Goal: Task Accomplishment & Management: Manage account settings

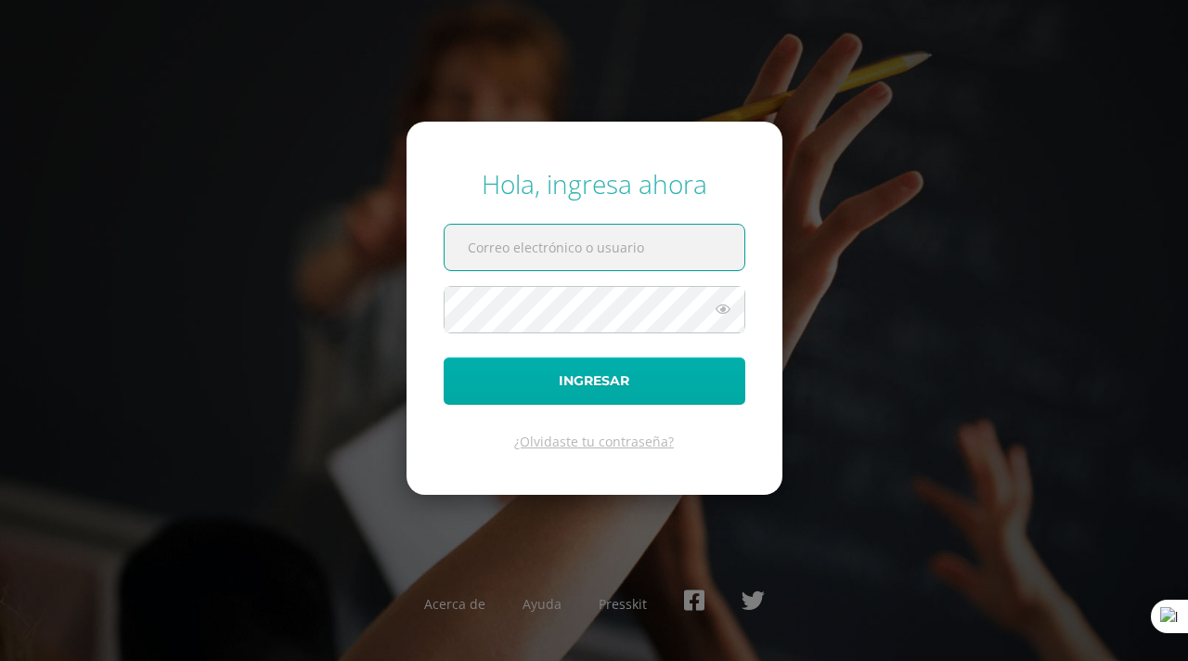
type input "gabrielmateo.informacion@gmail.com"
click at [618, 389] on button "Ingresar" at bounding box center [595, 380] width 302 height 47
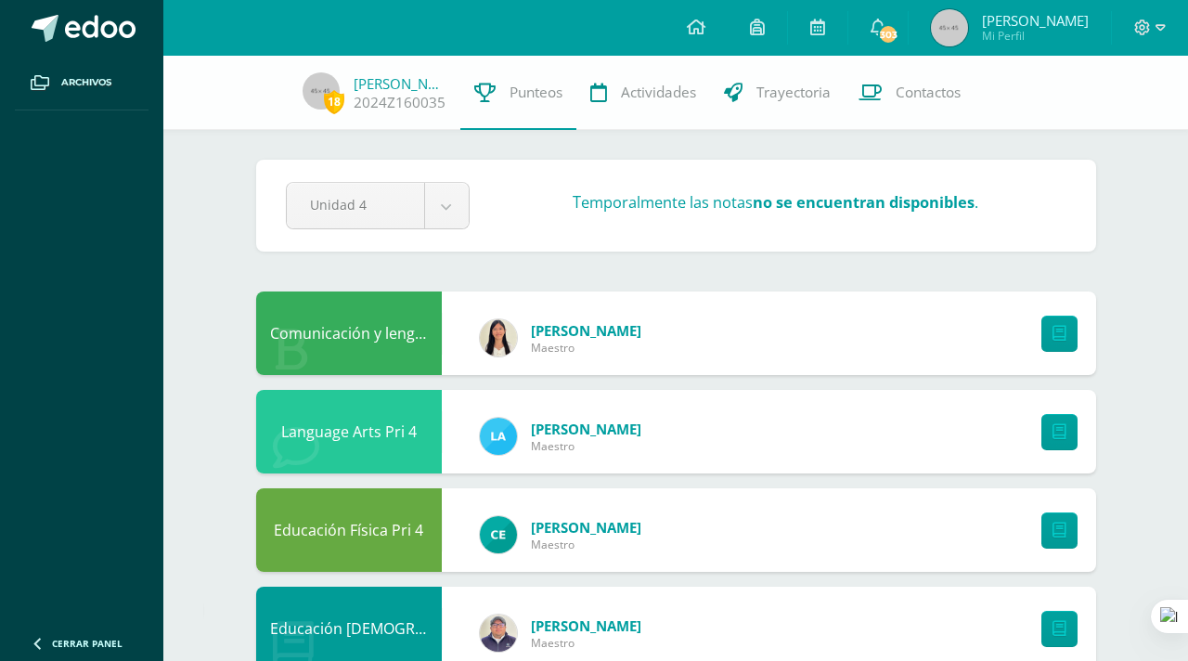
click at [336, 114] on div "18 [PERSON_NAME] 2024Z160035 Punteos Actividades Trayectoria Contactos" at bounding box center [594, 93] width 1188 height 74
click at [336, 100] on span "18" at bounding box center [334, 101] width 20 height 23
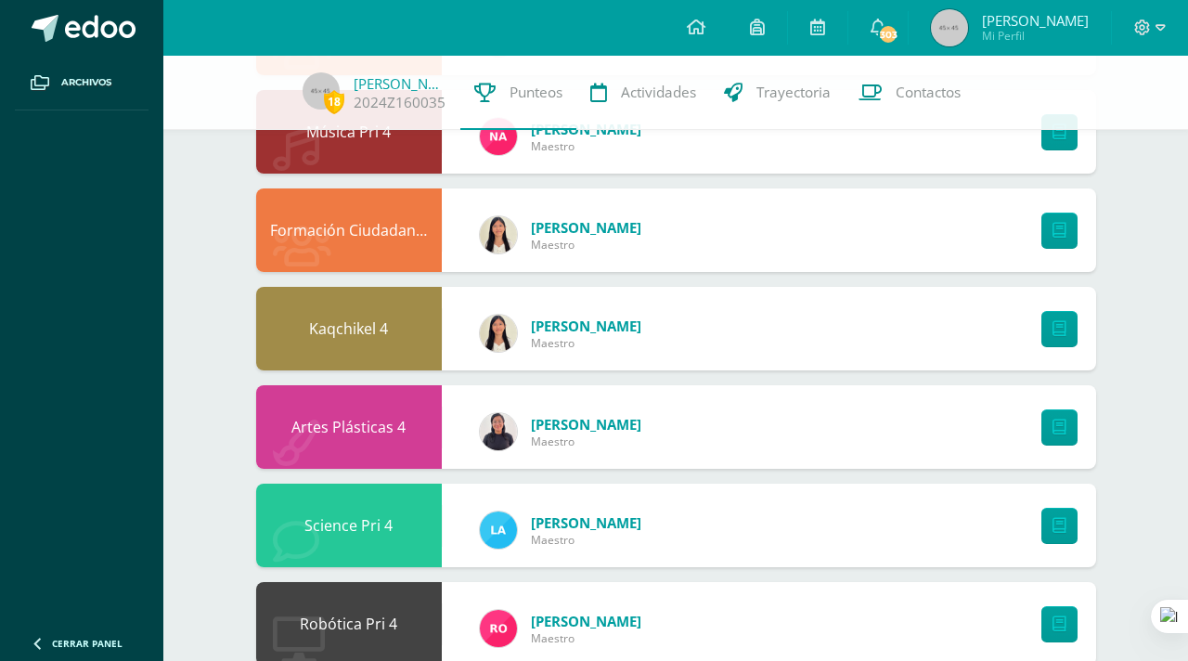
scroll to position [932, 0]
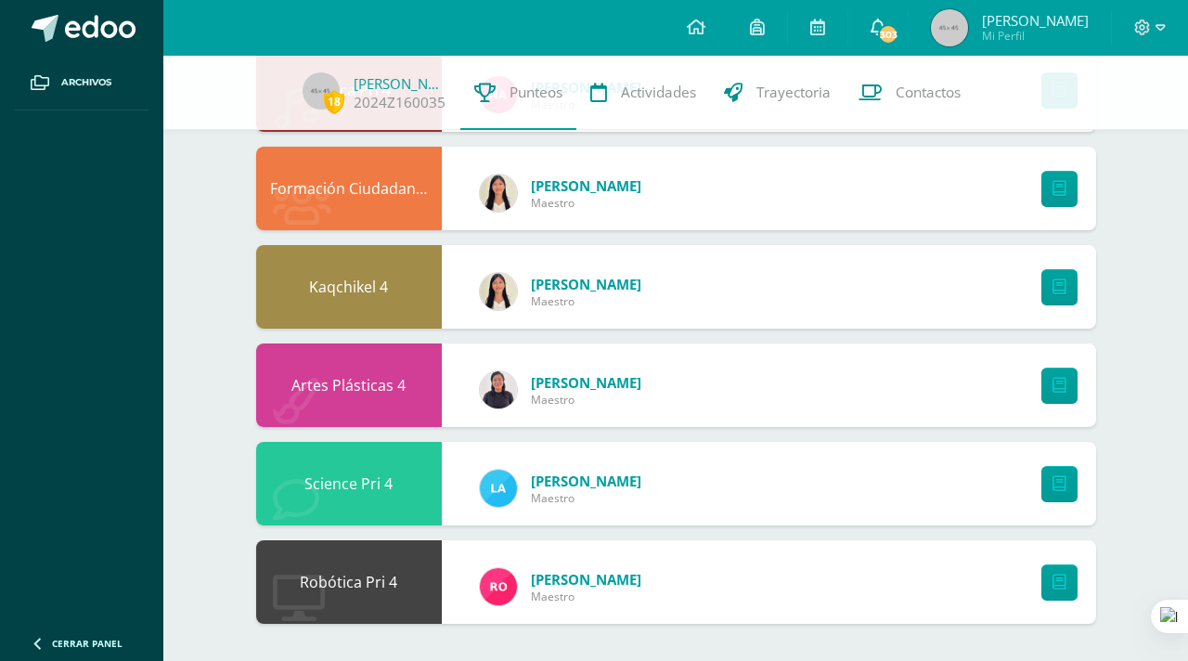
click at [885, 24] on icon at bounding box center [877, 27] width 15 height 17
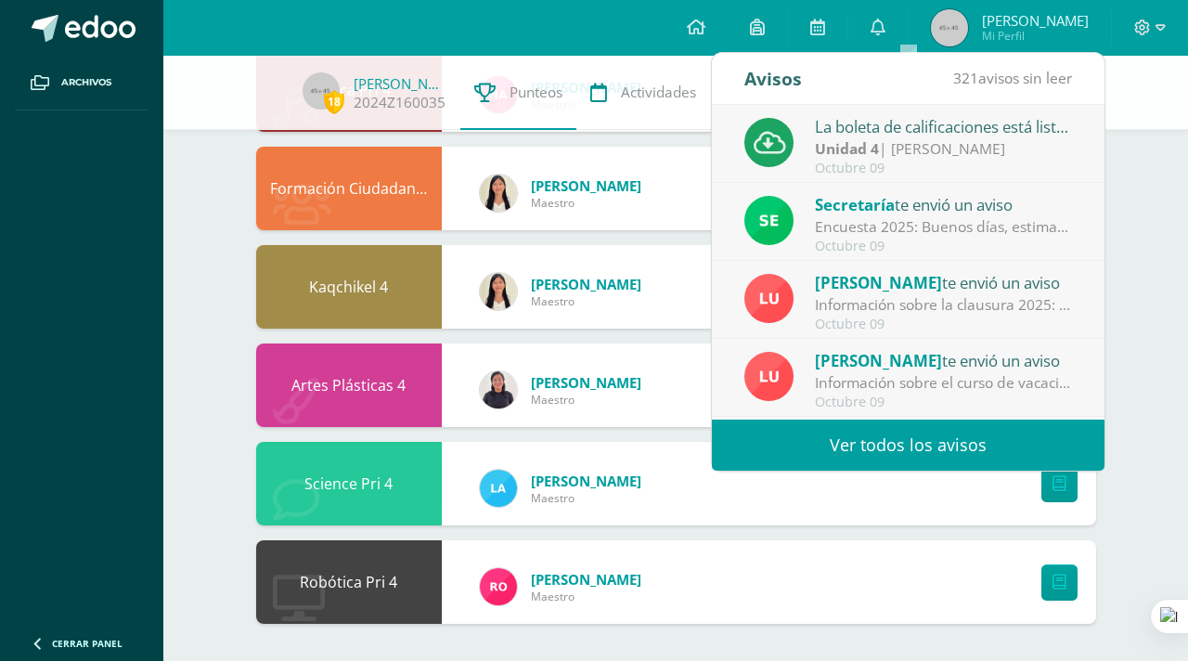
click at [912, 201] on div "Secretaría te envió un aviso" at bounding box center [944, 204] width 258 height 24
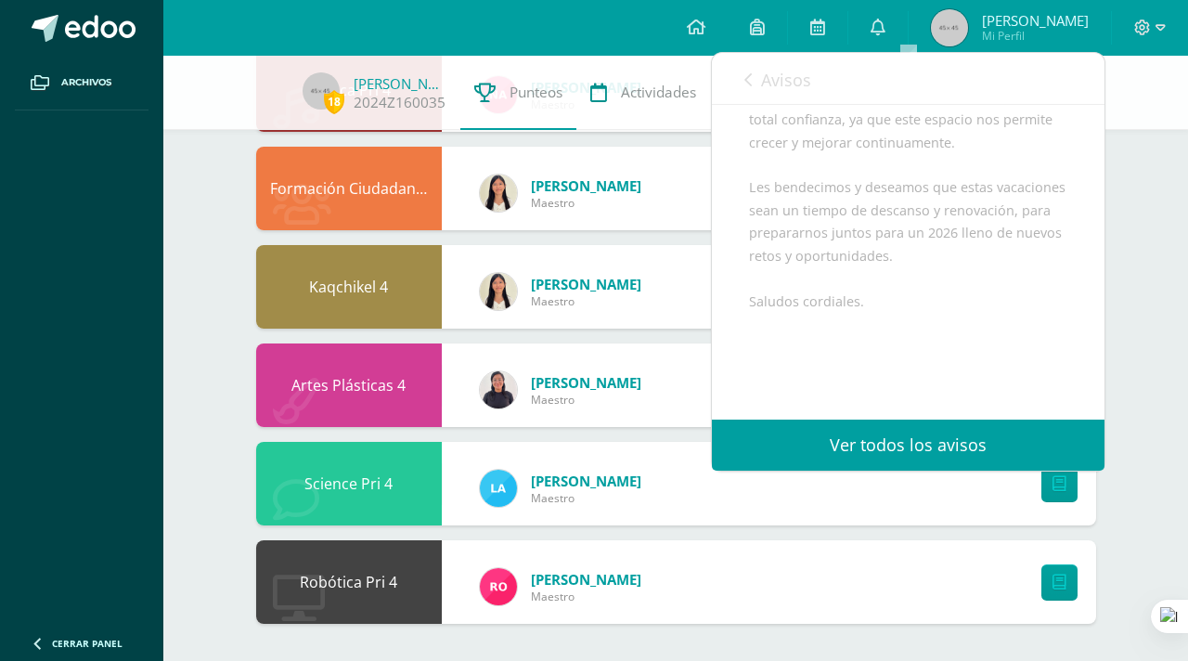
scroll to position [532, 0]
click at [954, 447] on link "Ver todos los avisos" at bounding box center [908, 444] width 392 height 51
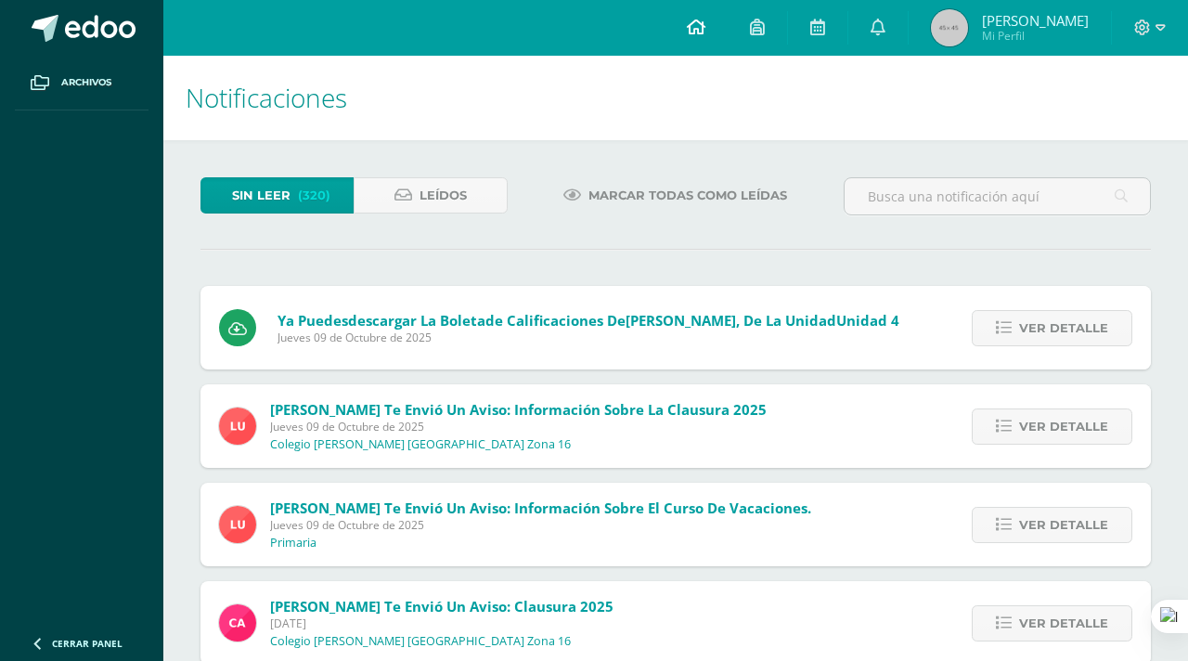
click at [705, 32] on icon at bounding box center [696, 27] width 19 height 17
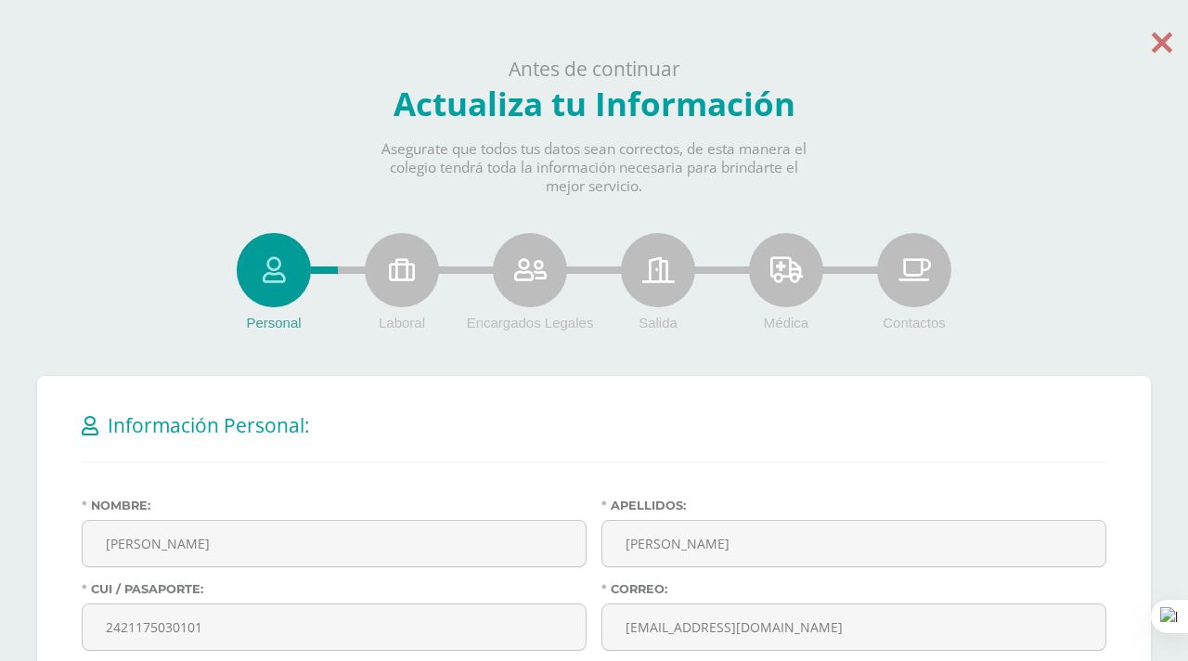
click at [1158, 41] on icon at bounding box center [1161, 42] width 20 height 32
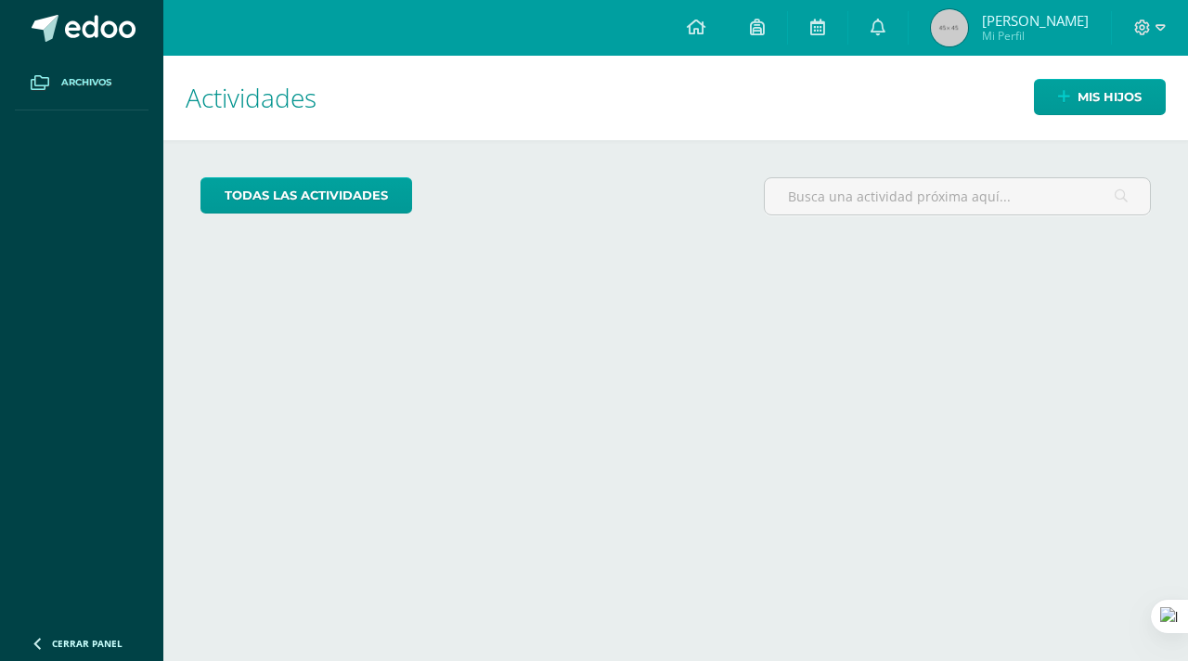
click at [64, 84] on span "Archivos" at bounding box center [86, 82] width 50 height 15
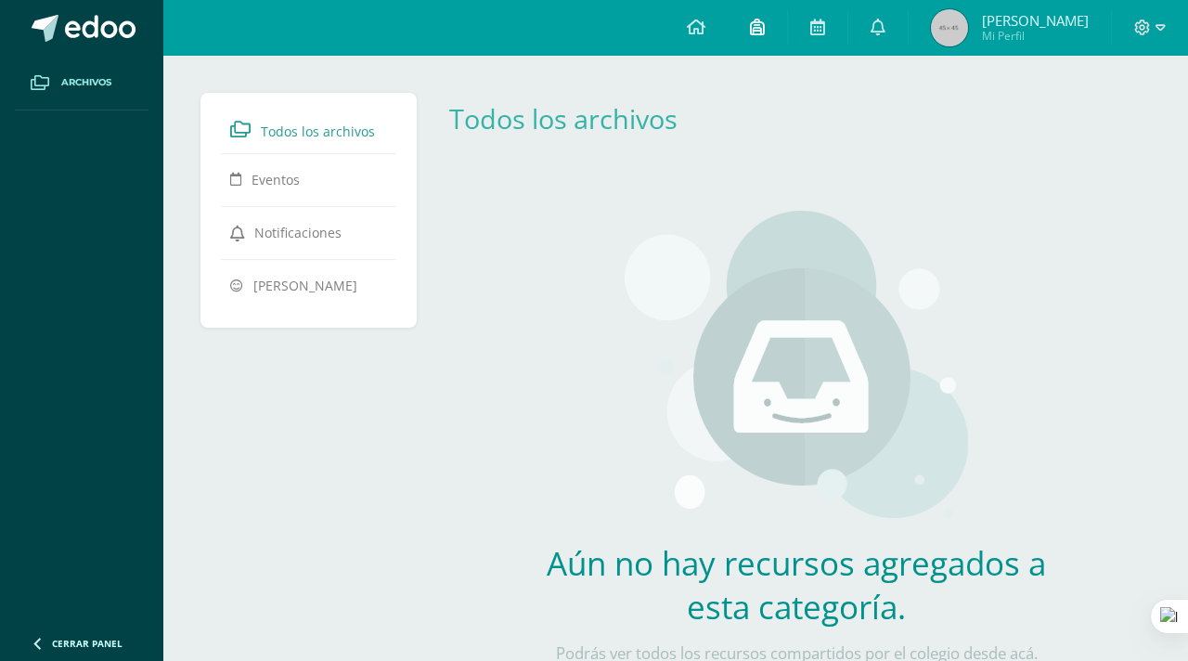
click at [765, 28] on icon at bounding box center [757, 27] width 15 height 17
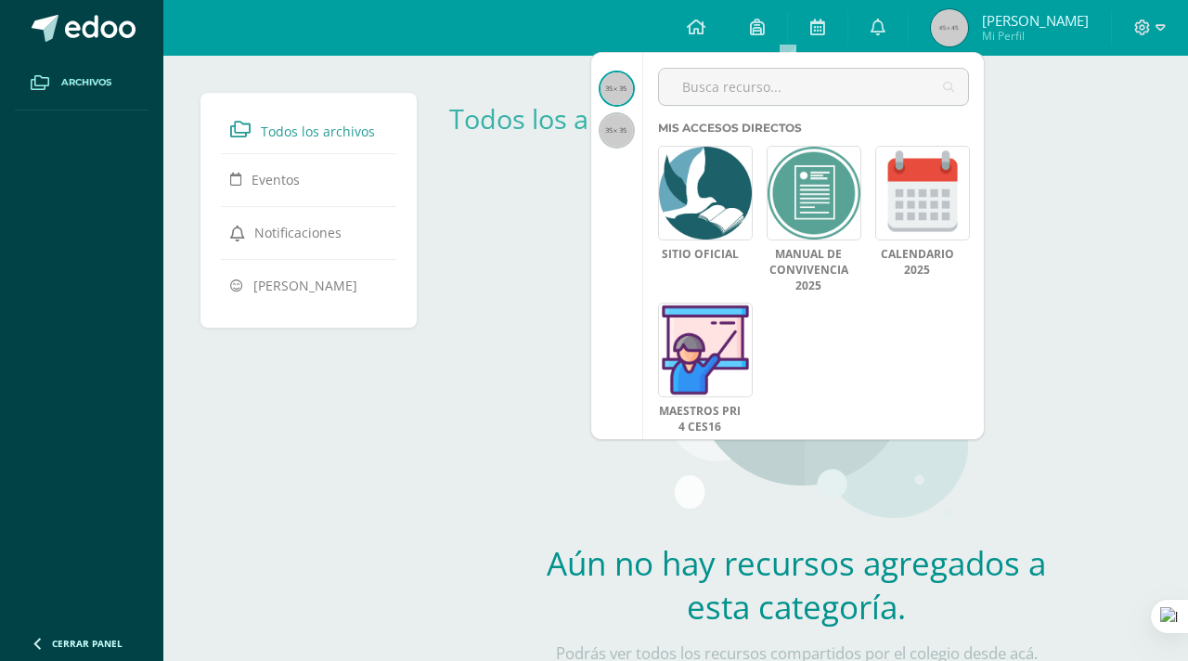
click at [575, 196] on div "Aún no hay recursos agregados a esta categoría. Podrás ver todos los recursos c…" at bounding box center [795, 448] width 547 height 549
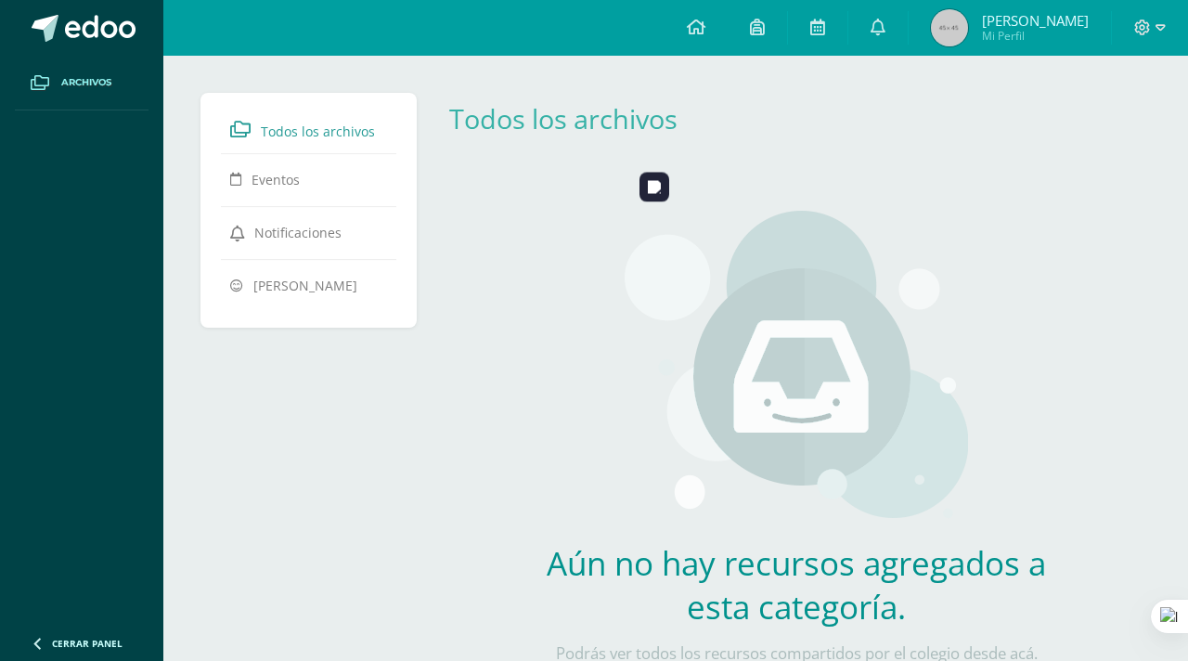
scroll to position [101, 0]
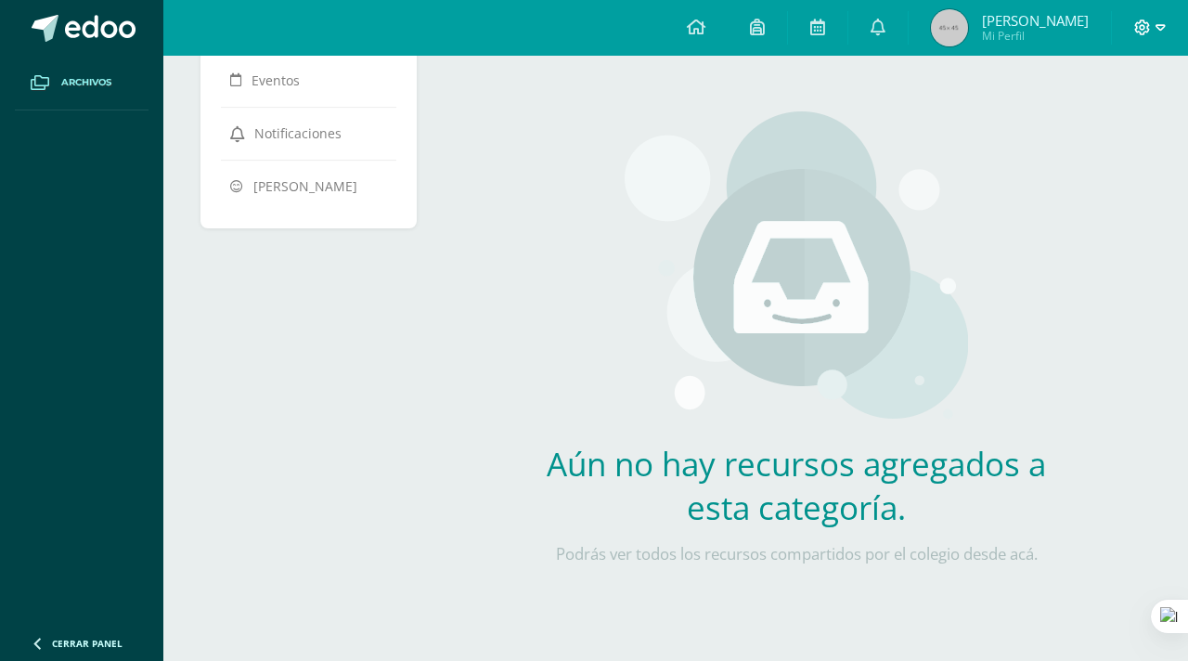
click at [1160, 29] on icon at bounding box center [1160, 27] width 10 height 17
